Goal: Transaction & Acquisition: Purchase product/service

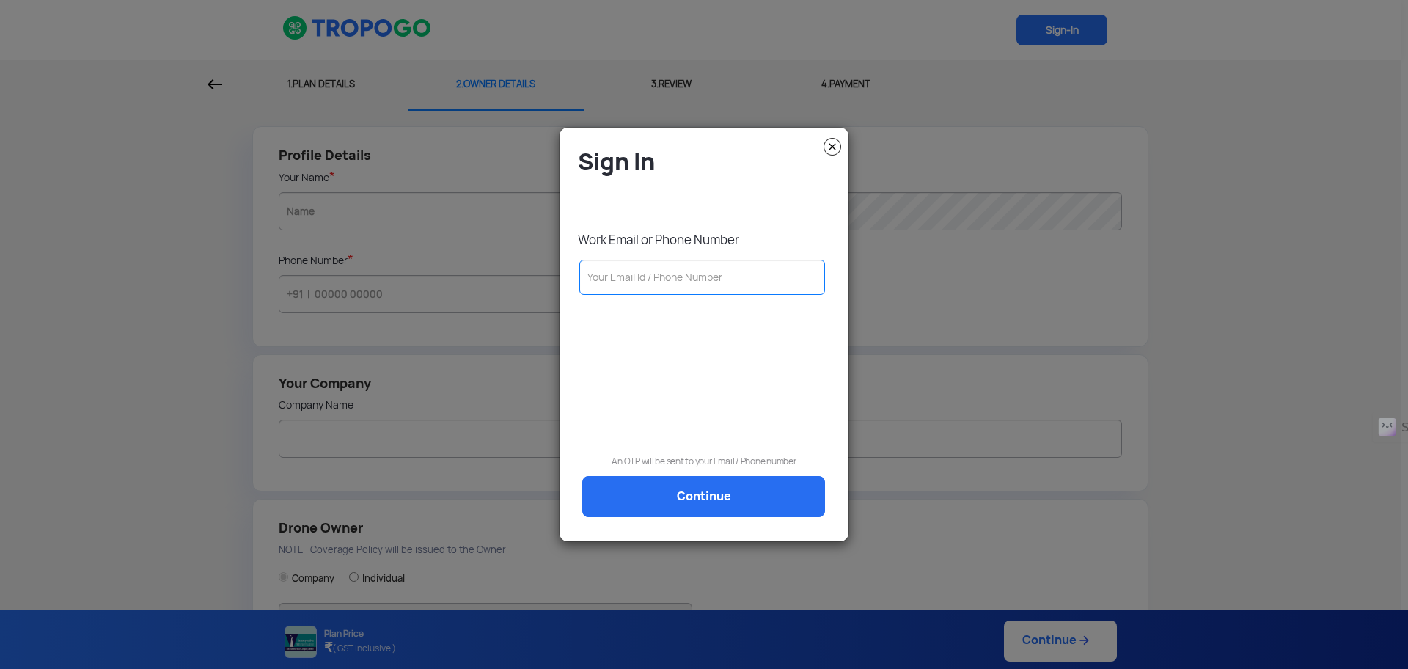
click at [827, 147] on img at bounding box center [833, 147] width 18 height 18
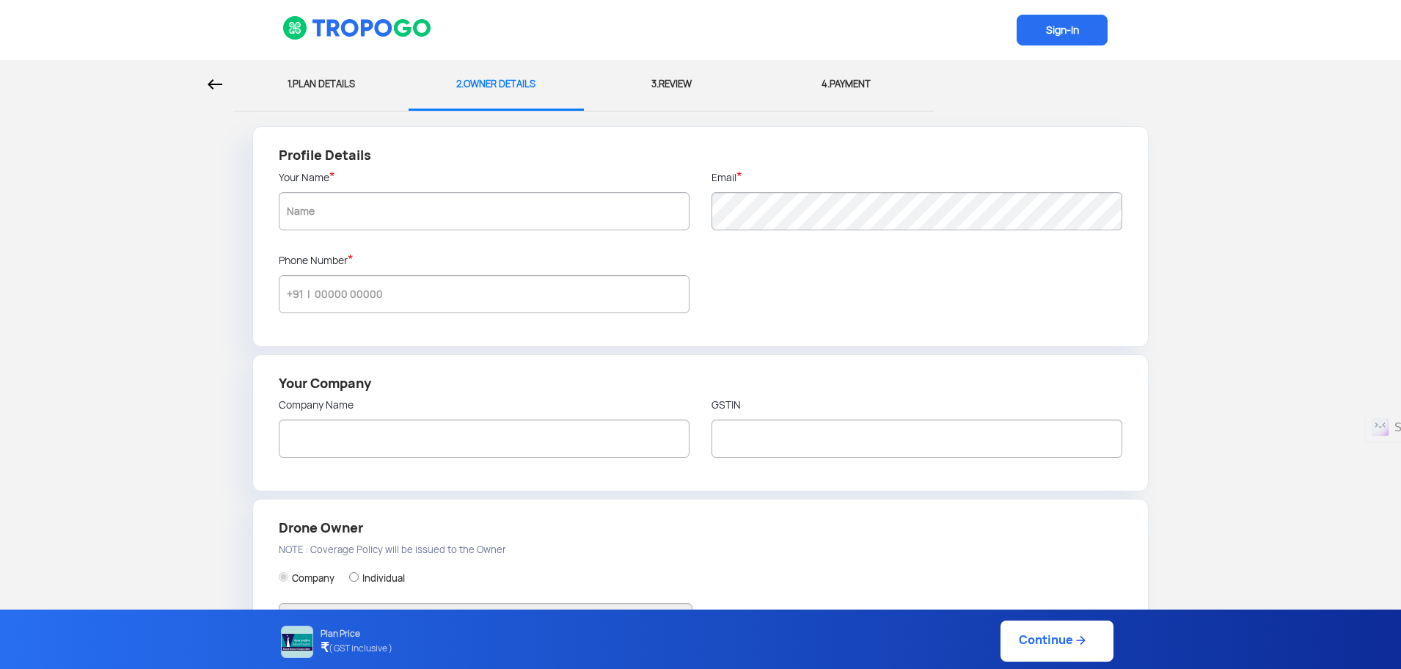
click at [297, 74] on div "1. PLAN DETAILS" at bounding box center [320, 84] width 153 height 48
select select "1000000"
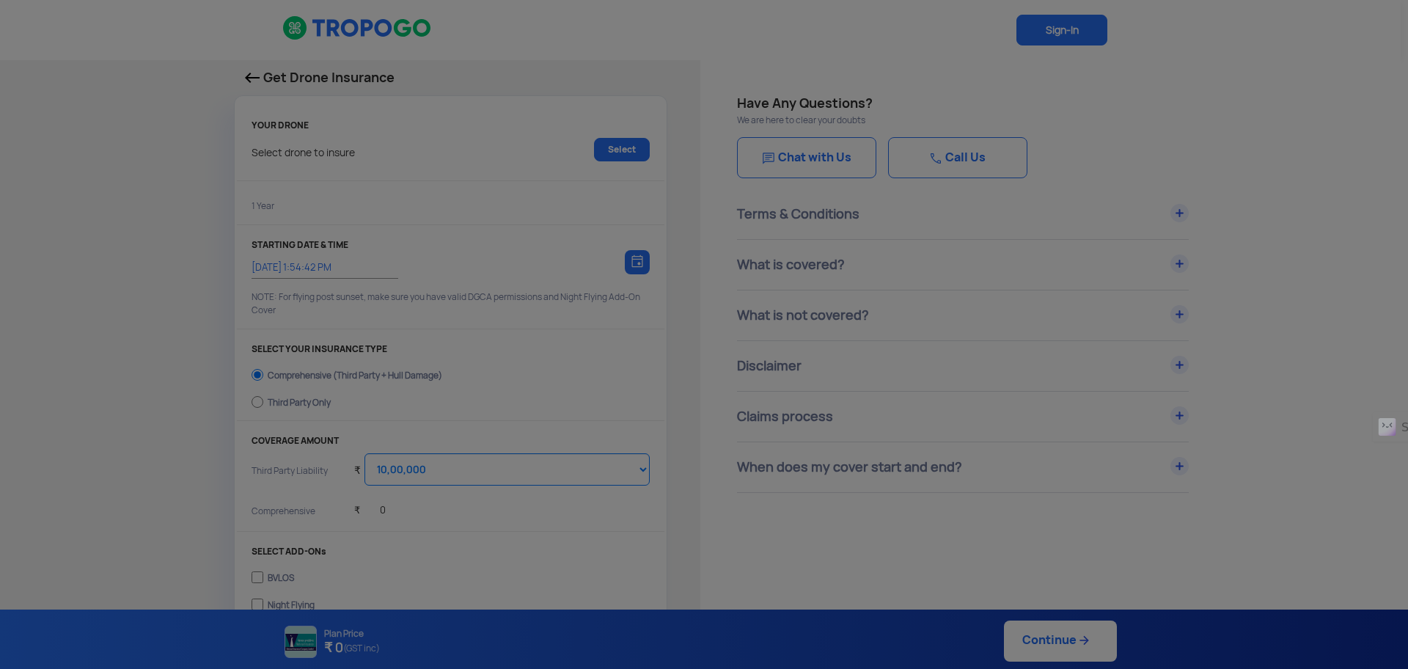
type input "[DATE] 2:04:00 PM"
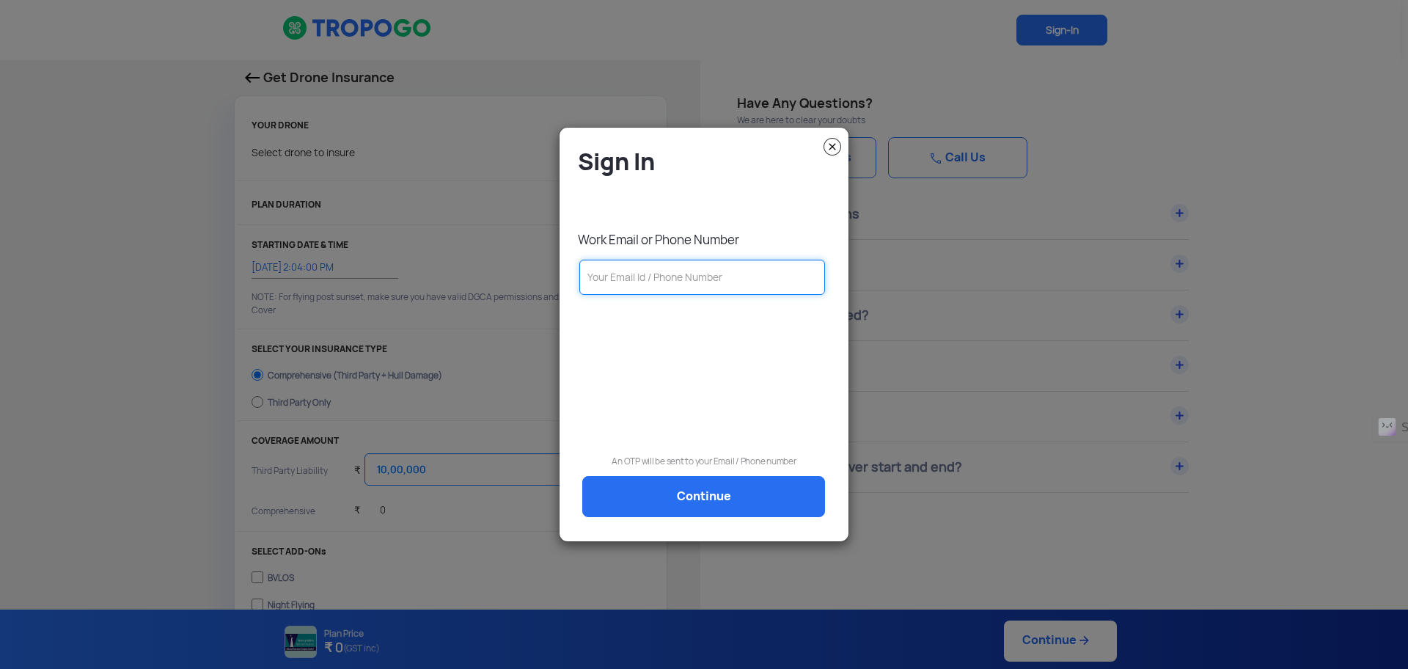
click at [670, 271] on input "text" at bounding box center [703, 277] width 246 height 35
type input "v"
type input "[PERSON_NAME][EMAIL_ADDRESS][DOMAIN_NAME]"
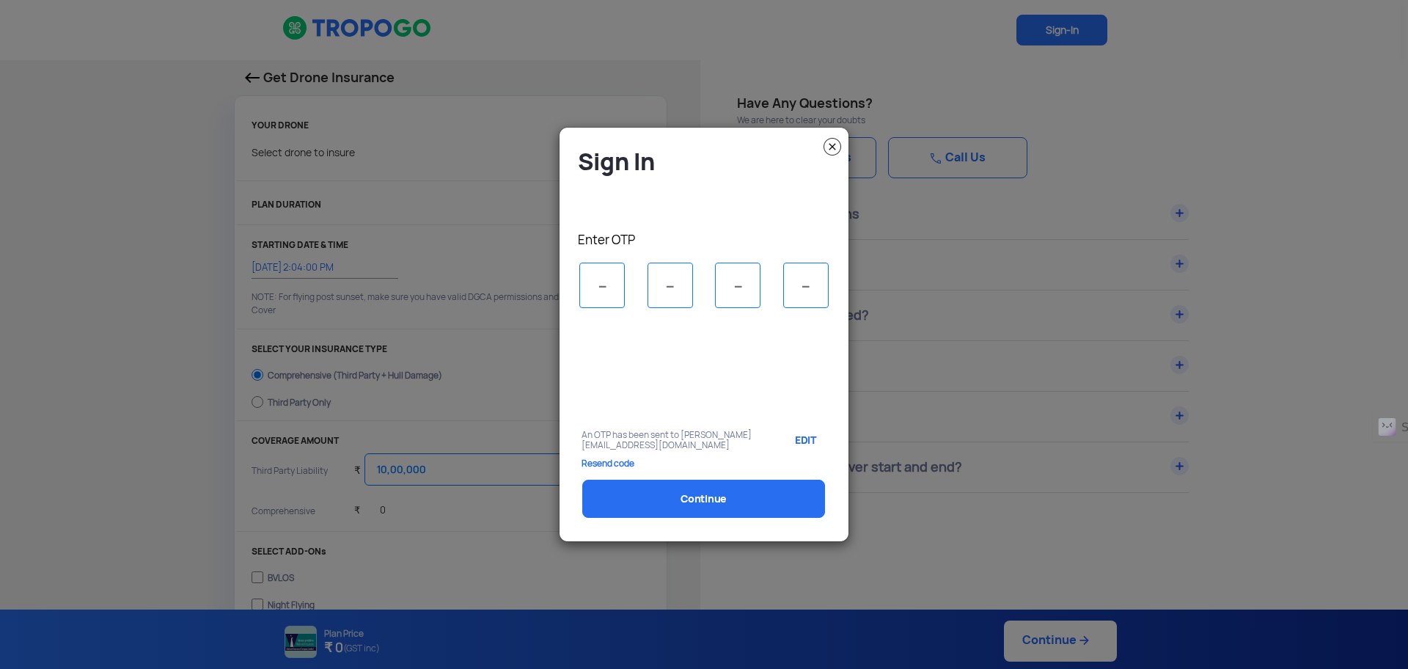
click at [828, 148] on img at bounding box center [833, 147] width 18 height 18
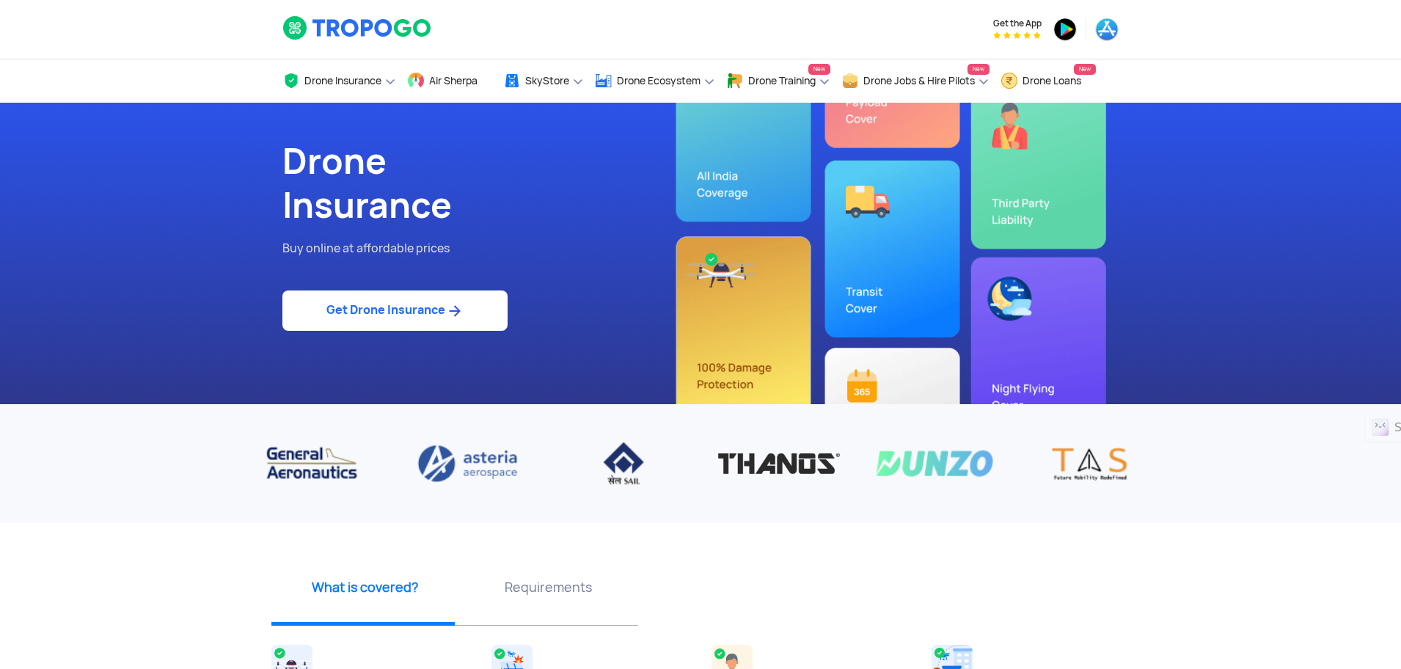
click at [357, 23] on img at bounding box center [357, 27] width 150 height 25
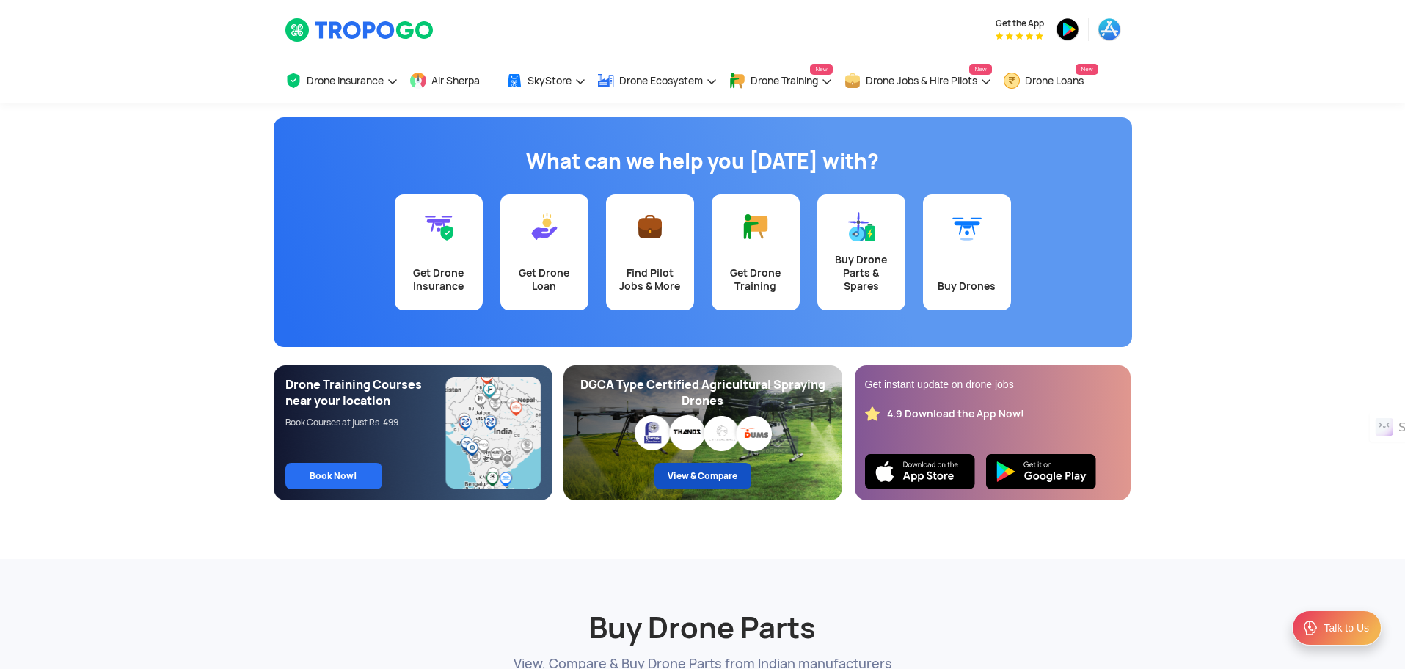
click at [710, 475] on link "View & Compare" at bounding box center [702, 476] width 97 height 26
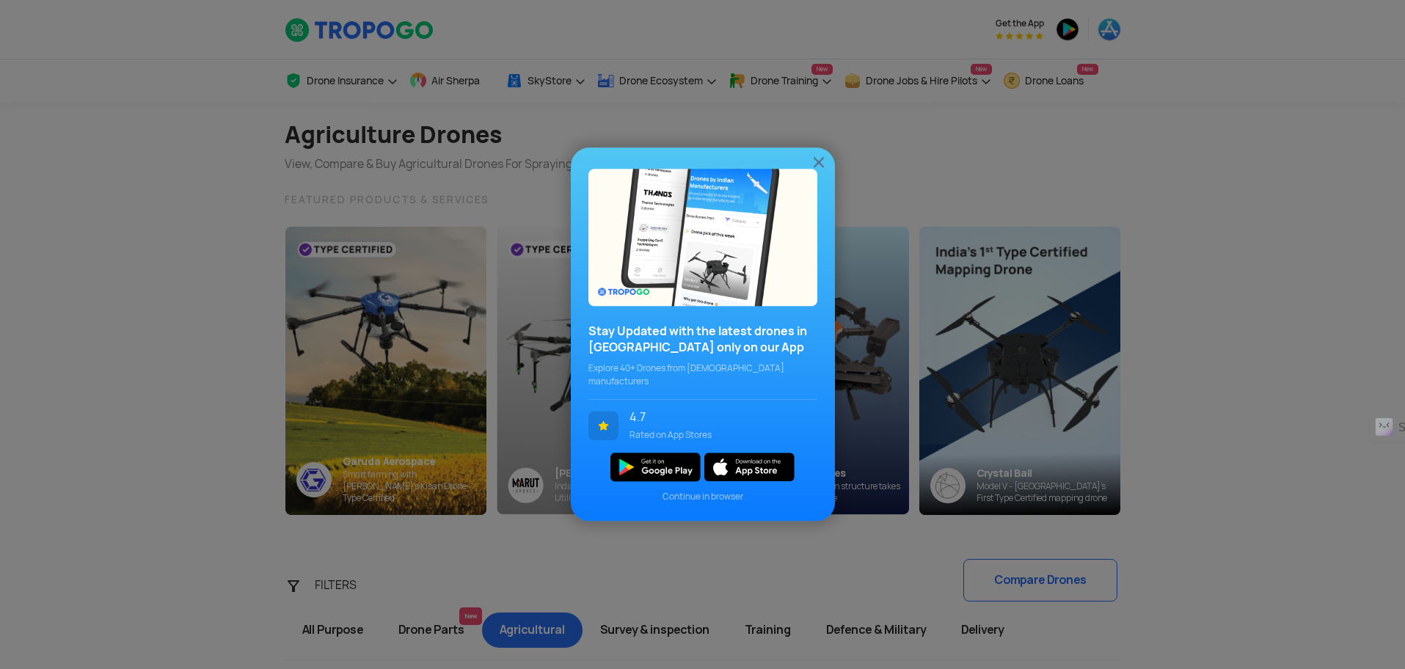
click at [819, 168] on img at bounding box center [819, 162] width 18 height 18
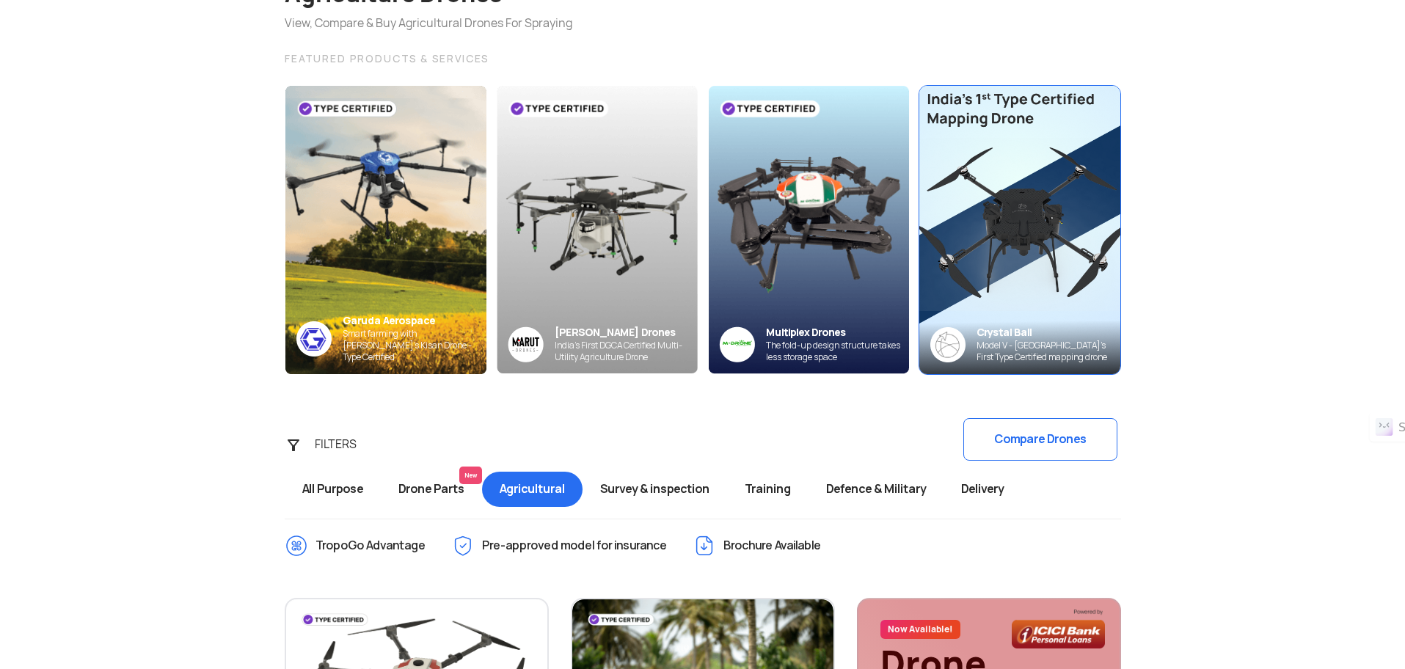
scroll to position [367, 0]
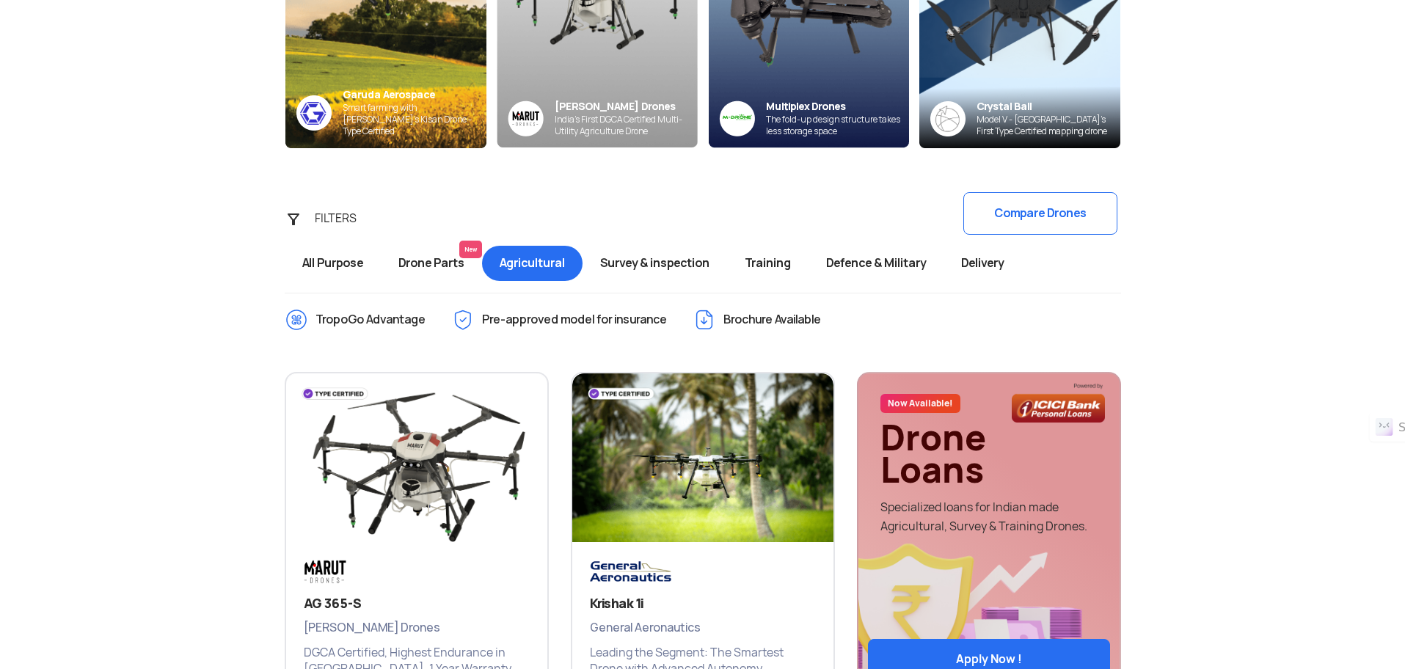
click at [794, 266] on span "Training" at bounding box center [767, 263] width 81 height 35
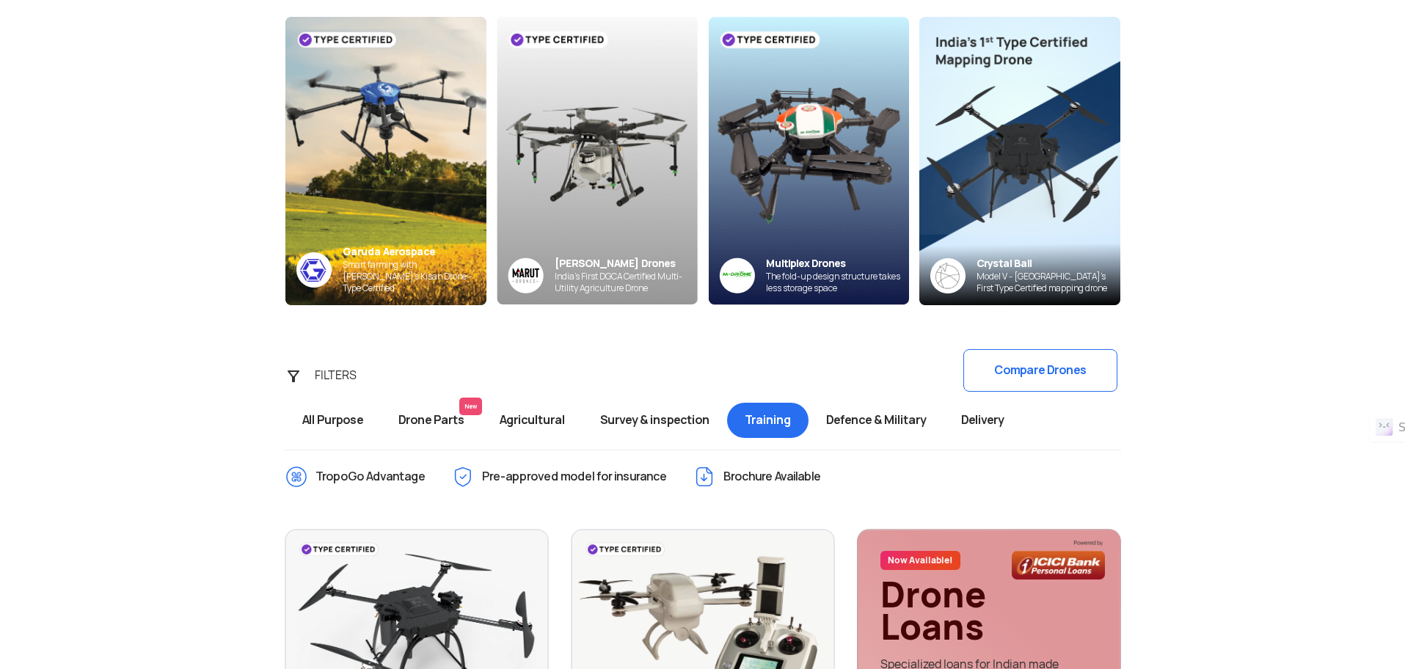
scroll to position [367, 0]
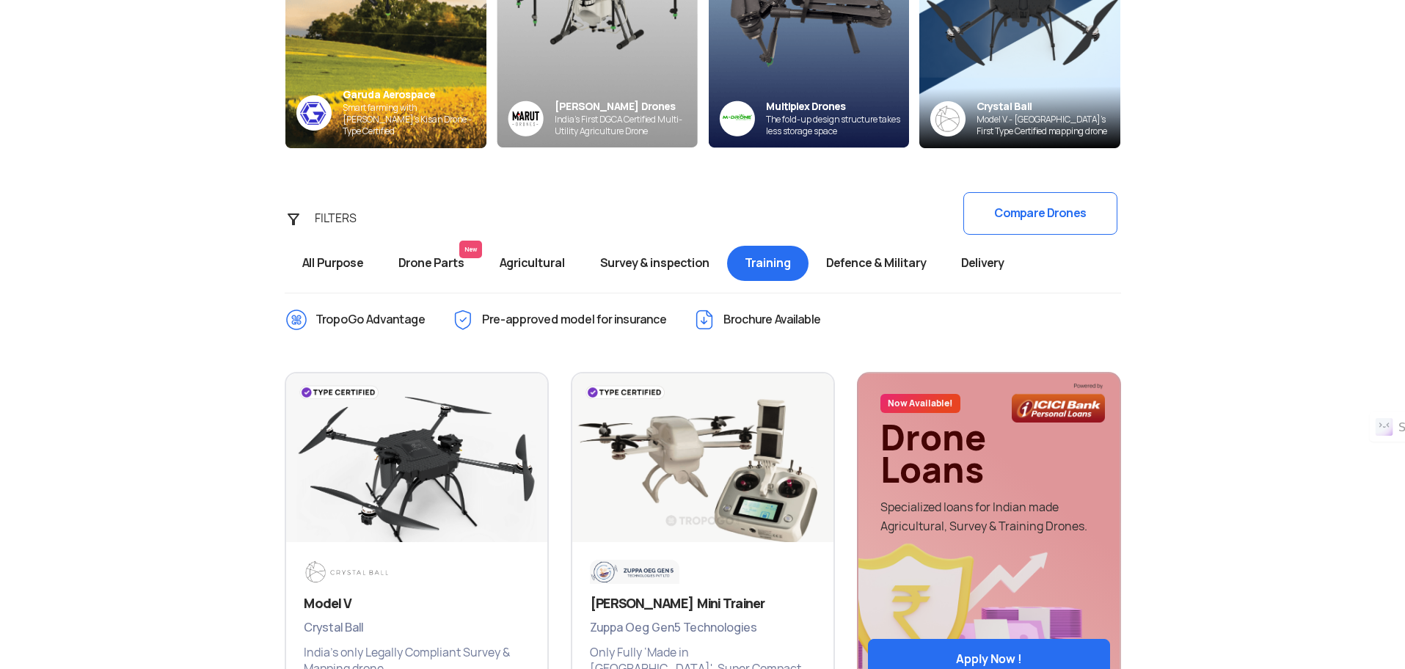
click at [547, 269] on span "Agricultural" at bounding box center [532, 263] width 100 height 35
